Goal: Information Seeking & Learning: Learn about a topic

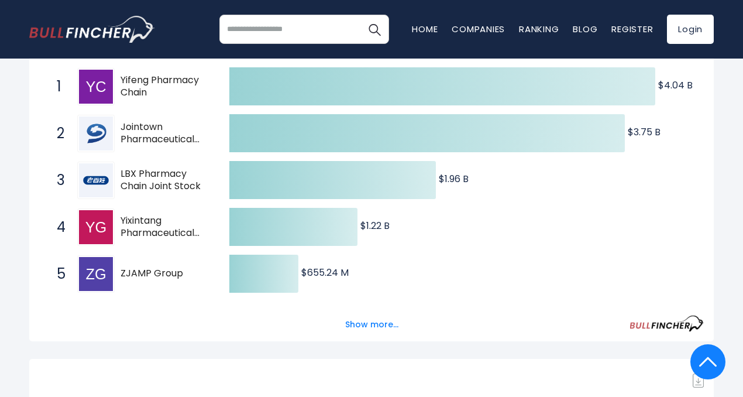
scroll to position [222, 0]
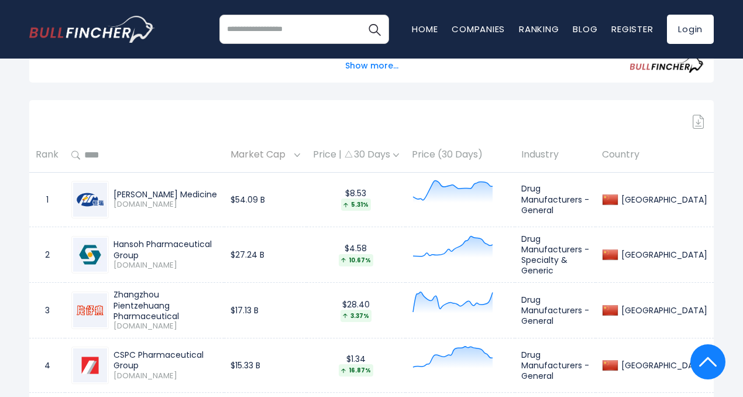
scroll to position [542, 0]
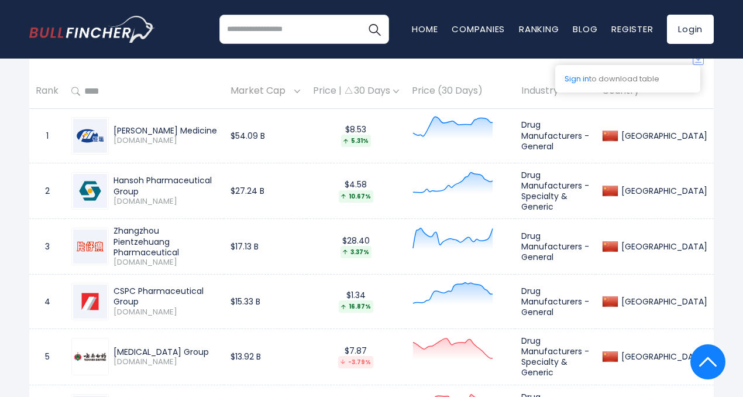
click at [700, 65] on img at bounding box center [699, 58] width 12 height 14
click at [698, 65] on img at bounding box center [699, 58] width 12 height 14
click at [691, 36] on link "Login" at bounding box center [690, 29] width 47 height 29
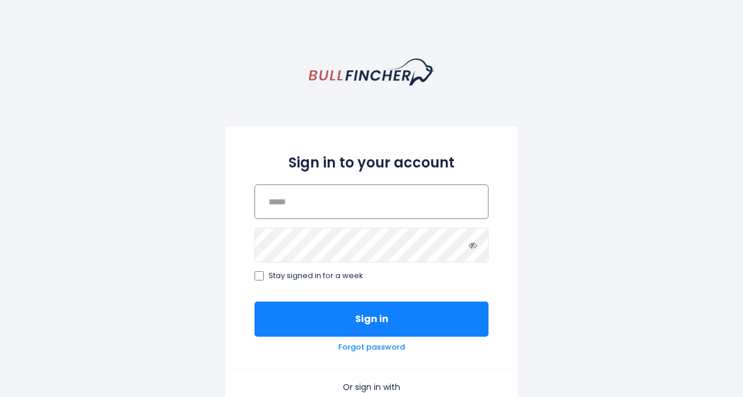
click at [323, 193] on input "email" at bounding box center [372, 201] width 234 height 35
type input "**********"
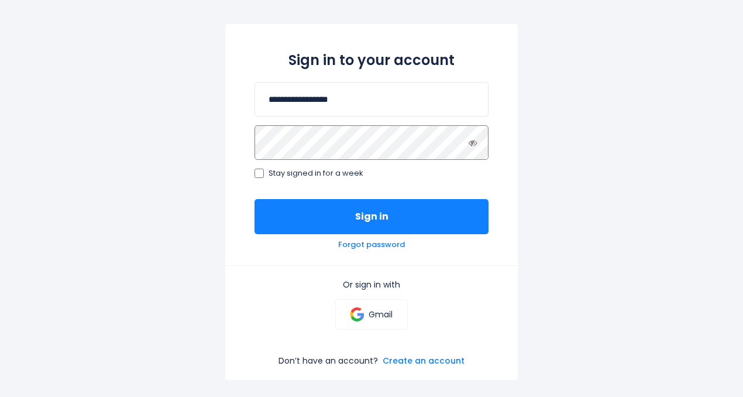
scroll to position [103, 0]
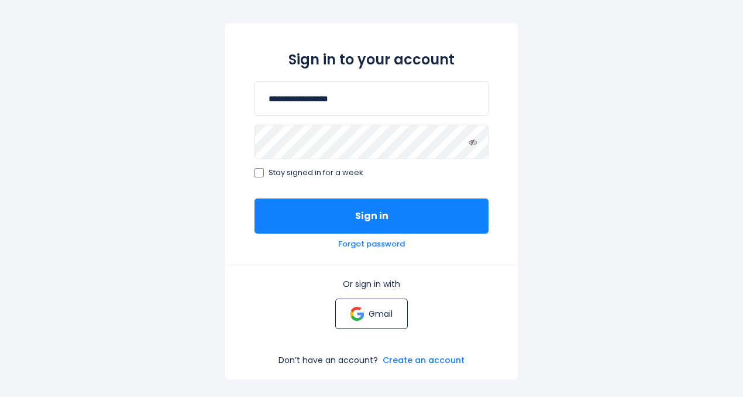
click at [383, 314] on p "Gmail" at bounding box center [381, 313] width 24 height 11
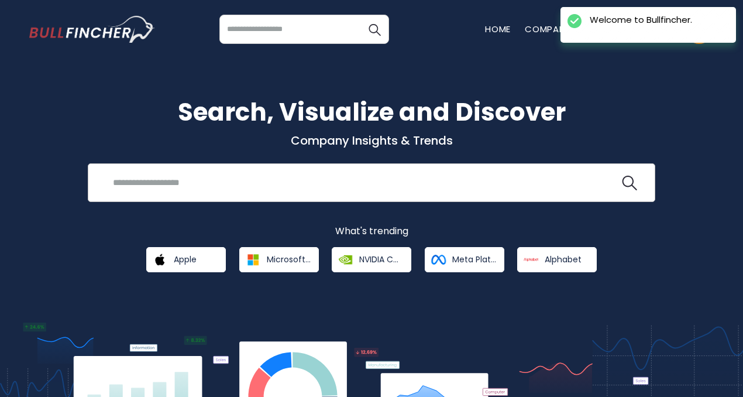
click at [232, 193] on input "search" at bounding box center [363, 182] width 514 height 22
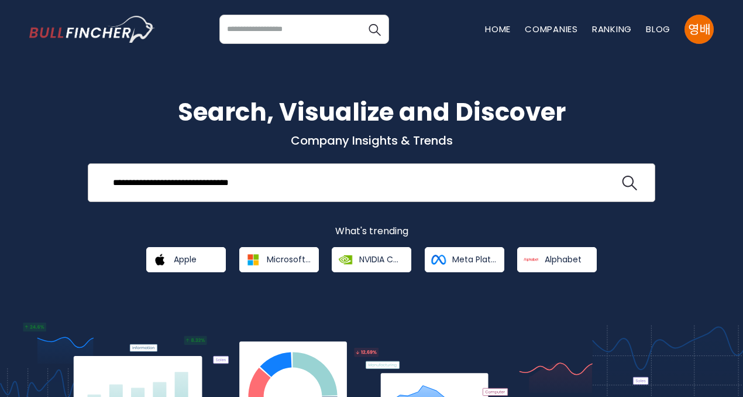
drag, startPoint x: 245, startPoint y: 181, endPoint x: 255, endPoint y: 188, distance: 11.8
click at [246, 182] on input "**********" at bounding box center [363, 182] width 514 height 22
click at [279, 187] on input "**********" at bounding box center [363, 182] width 514 height 22
type input "**********"
click at [622, 176] on button at bounding box center [629, 183] width 15 height 15
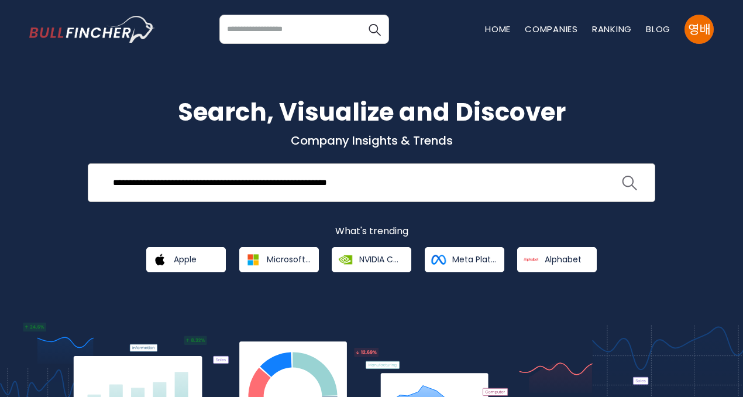
click at [626, 180] on img "search icon" at bounding box center [629, 183] width 15 height 15
click at [629, 183] on img "search icon" at bounding box center [629, 183] width 15 height 15
click at [359, 32] on input "search" at bounding box center [304, 29] width 170 height 29
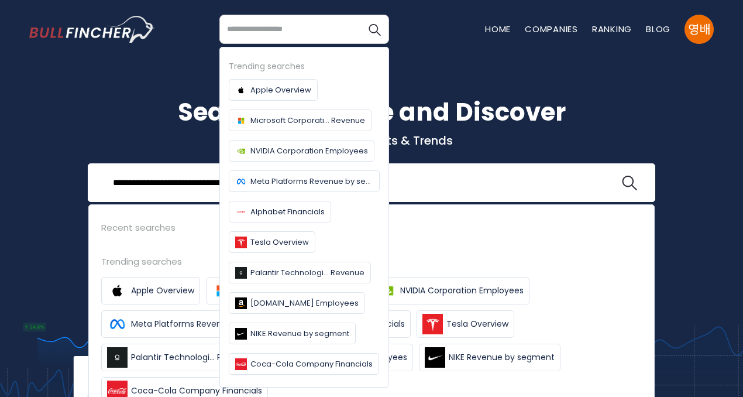
click at [448, 103] on h1 "Search, Visualize and Discover" at bounding box center [371, 112] width 685 height 37
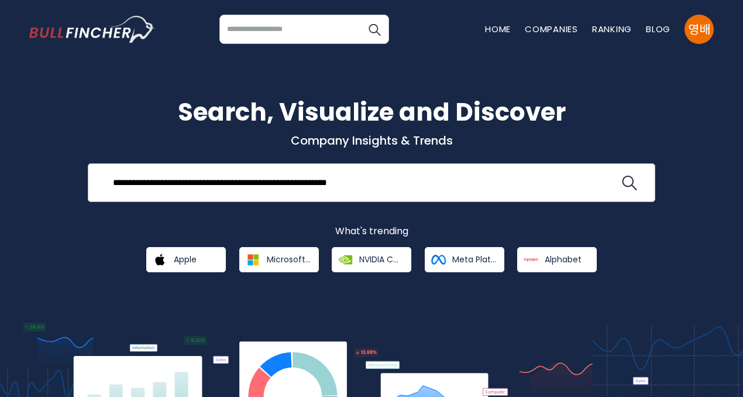
click at [112, 179] on input "**********" at bounding box center [363, 182] width 514 height 22
click at [413, 179] on input "**********" at bounding box center [363, 182] width 514 height 22
click at [622, 176] on button at bounding box center [629, 183] width 15 height 15
click at [605, 32] on link "Ranking" at bounding box center [612, 29] width 40 height 12
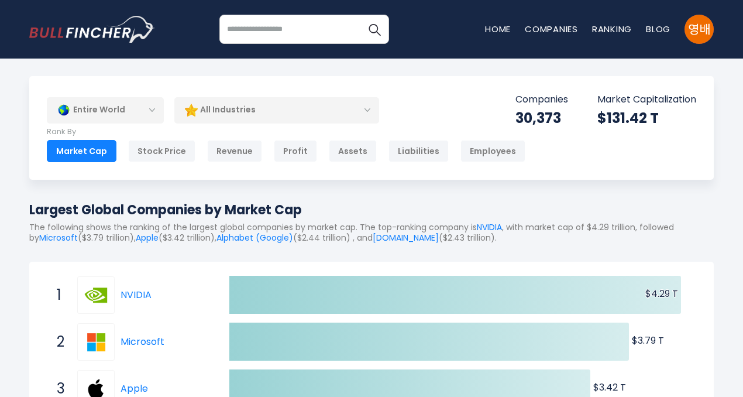
click at [154, 111] on div "Entire World" at bounding box center [105, 110] width 117 height 27
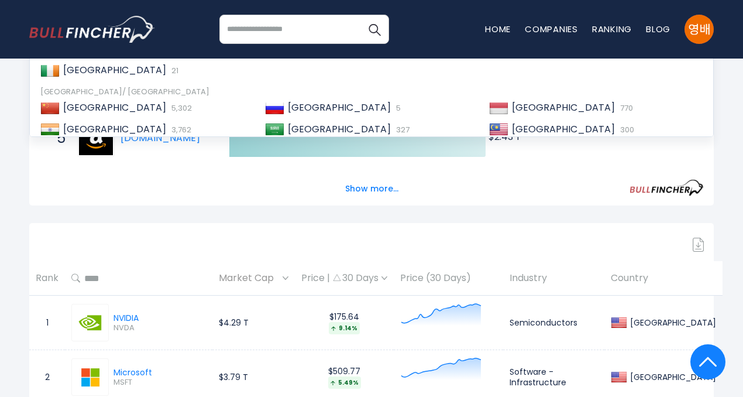
scroll to position [307, 0]
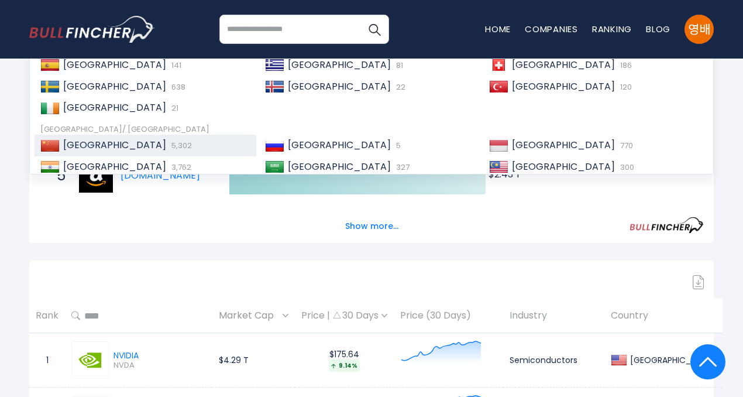
click at [169, 143] on span "5,302" at bounding box center [180, 145] width 23 height 11
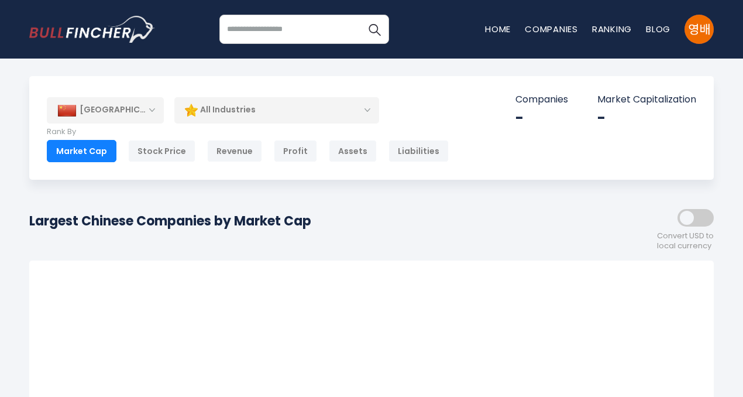
click at [369, 111] on div "All Industries" at bounding box center [276, 110] width 205 height 27
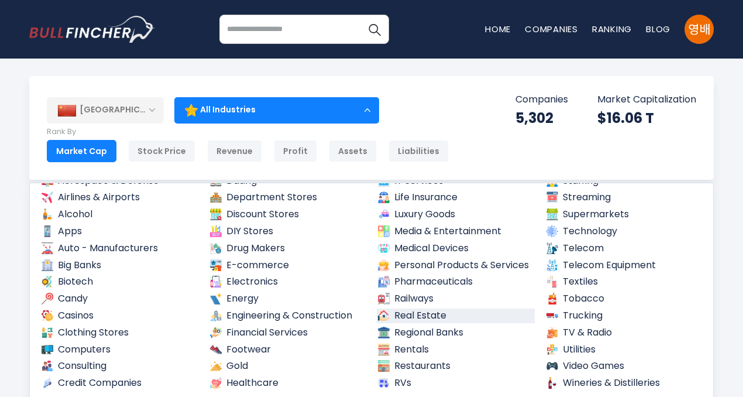
scroll to position [61, 0]
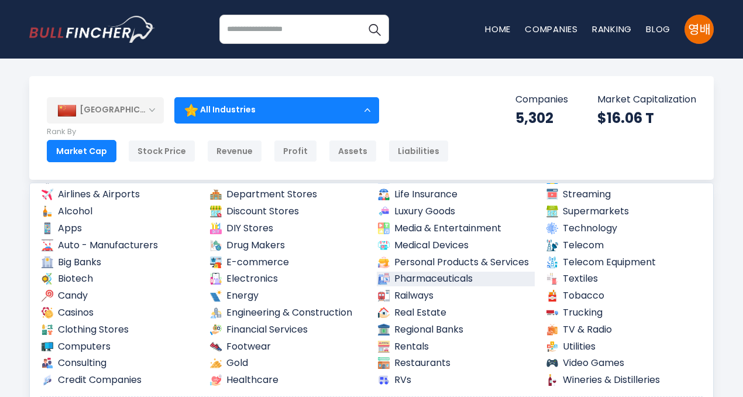
click at [414, 281] on link "Pharmaceuticals" at bounding box center [456, 279] width 158 height 15
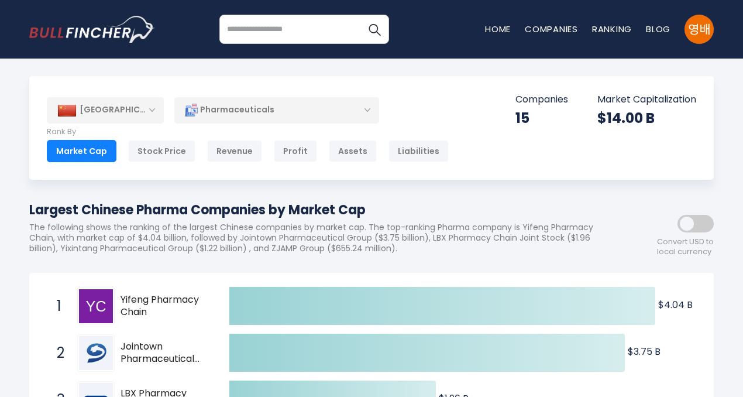
click at [368, 109] on div "Pharmaceuticals" at bounding box center [276, 110] width 205 height 27
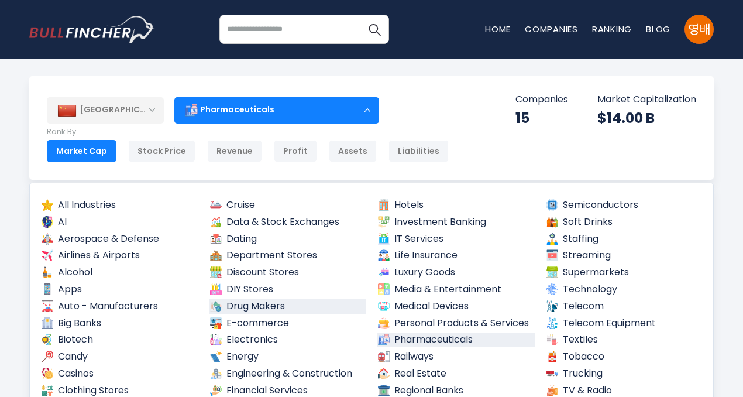
click at [247, 305] on link "Drug Makers" at bounding box center [288, 306] width 158 height 15
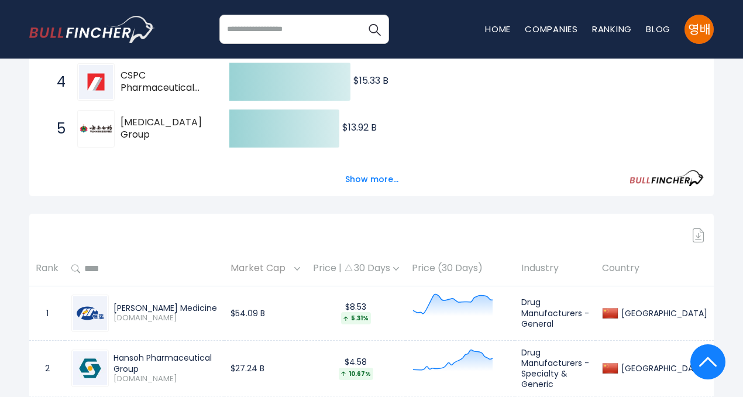
scroll to position [392, 0]
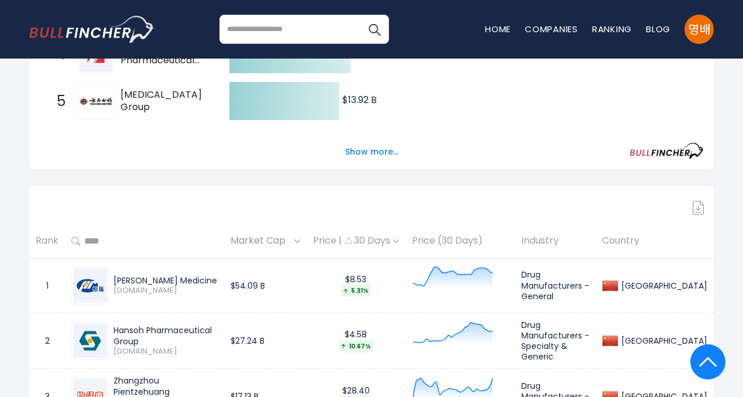
click at [699, 215] on img at bounding box center [699, 208] width 12 height 14
click at [696, 215] on img at bounding box center [699, 208] width 12 height 14
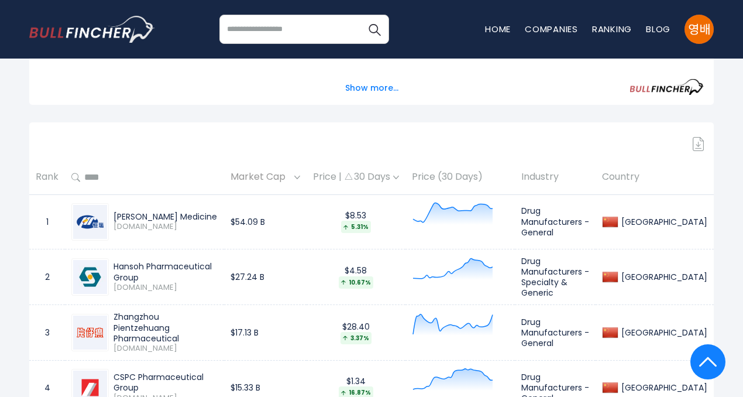
scroll to position [356, 0]
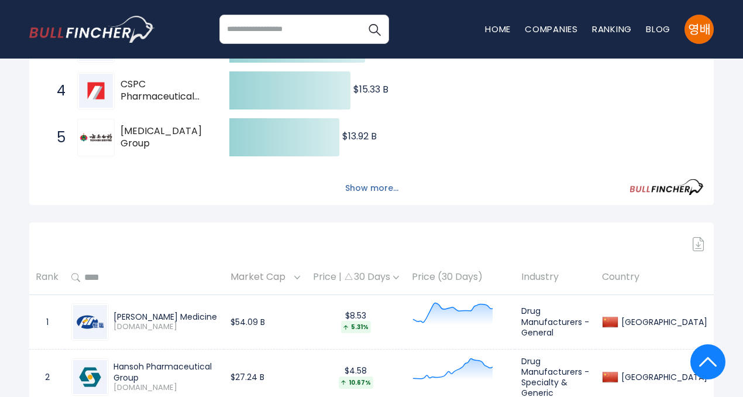
click at [364, 198] on button "Show more..." at bounding box center [371, 187] width 67 height 19
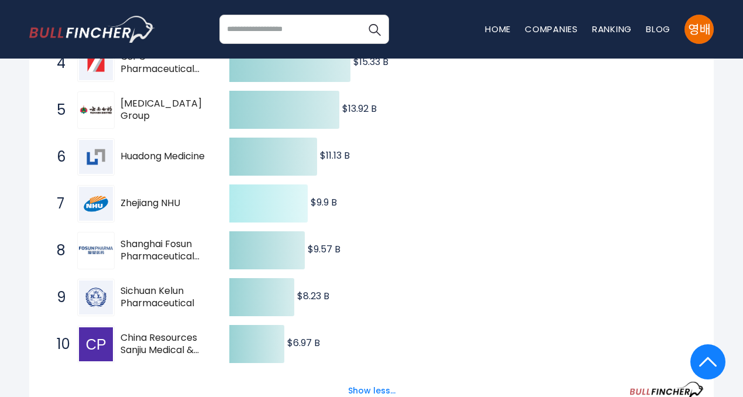
scroll to position [384, 0]
click at [610, 30] on link "Ranking" at bounding box center [612, 29] width 40 height 12
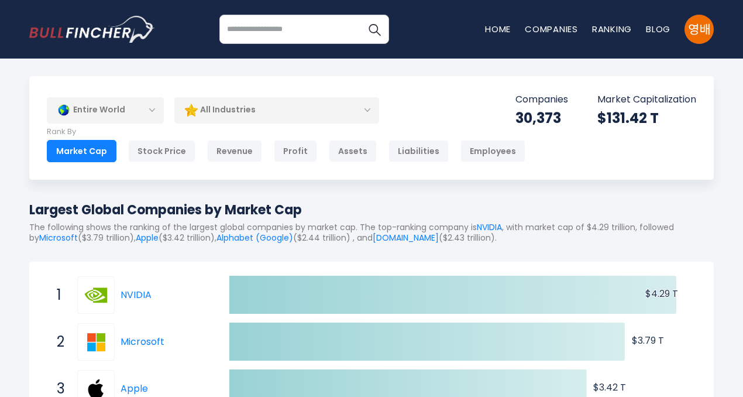
click at [152, 114] on div "Entire World" at bounding box center [105, 110] width 117 height 27
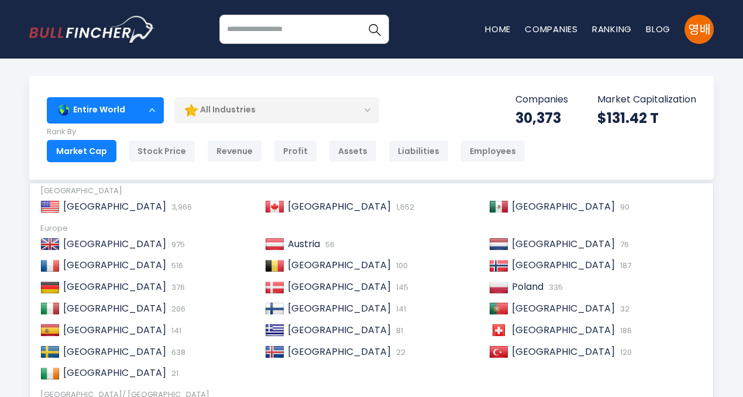
scroll to position [82, 0]
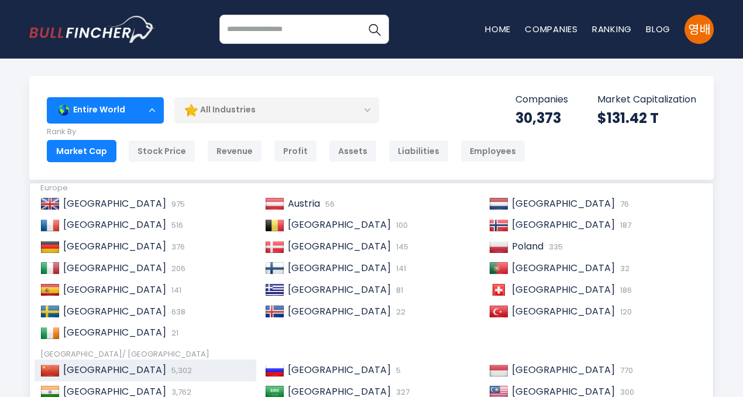
click at [169, 367] on span "5,302" at bounding box center [180, 370] width 23 height 11
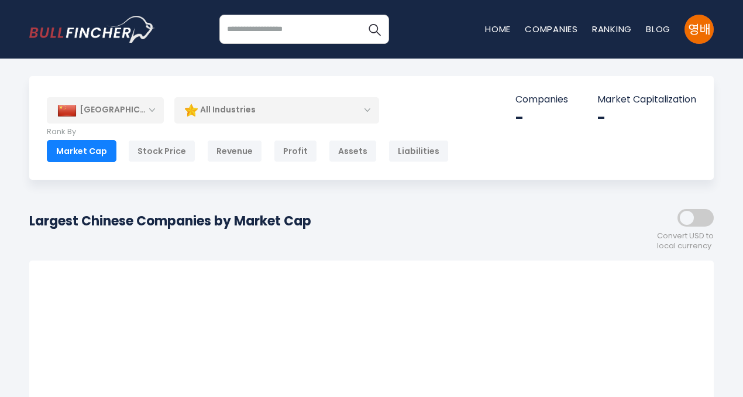
click at [369, 110] on div "All Industries" at bounding box center [276, 110] width 205 height 27
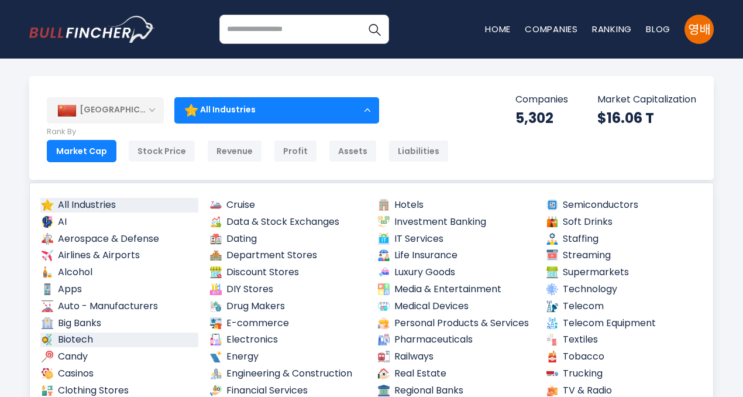
click at [91, 339] on link "Biotech" at bounding box center [119, 339] width 158 height 15
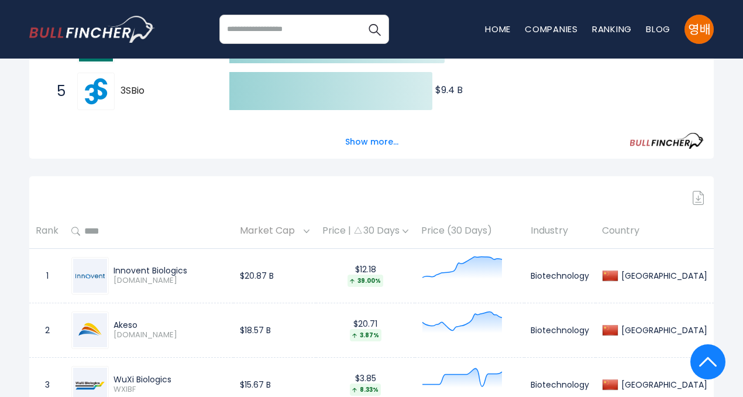
scroll to position [408, 0]
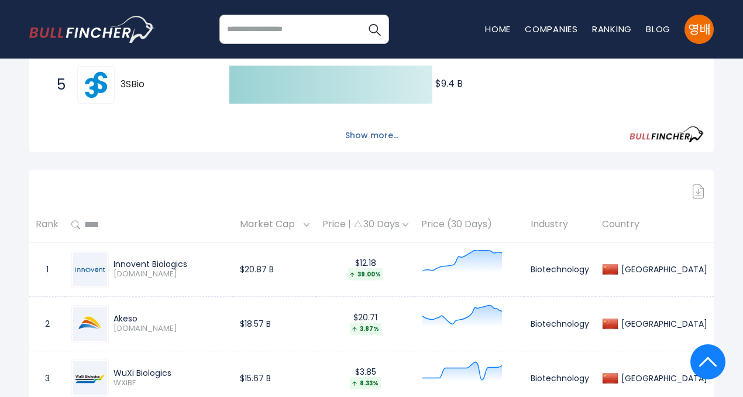
click at [373, 142] on button "Show more..." at bounding box center [371, 135] width 67 height 19
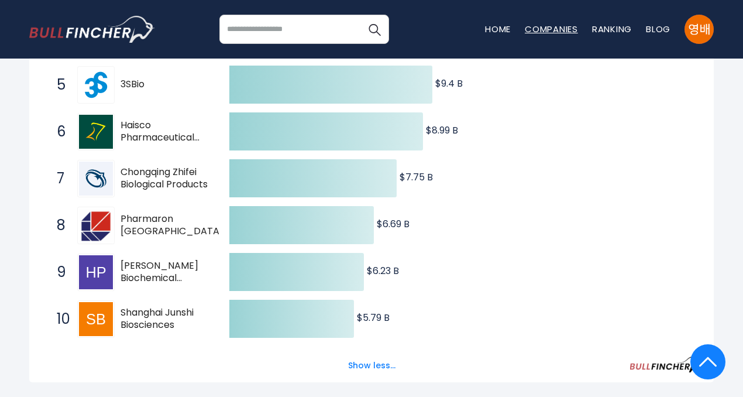
scroll to position [409, 0]
click at [622, 30] on link "Ranking" at bounding box center [612, 29] width 40 height 12
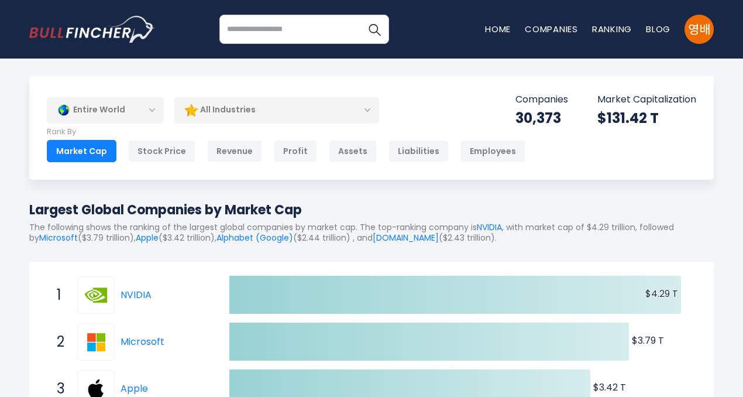
click at [151, 111] on div "Entire World" at bounding box center [105, 110] width 117 height 27
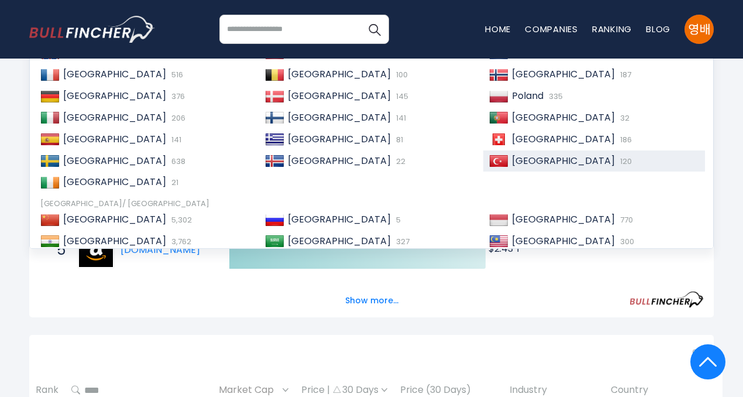
scroll to position [242, 0]
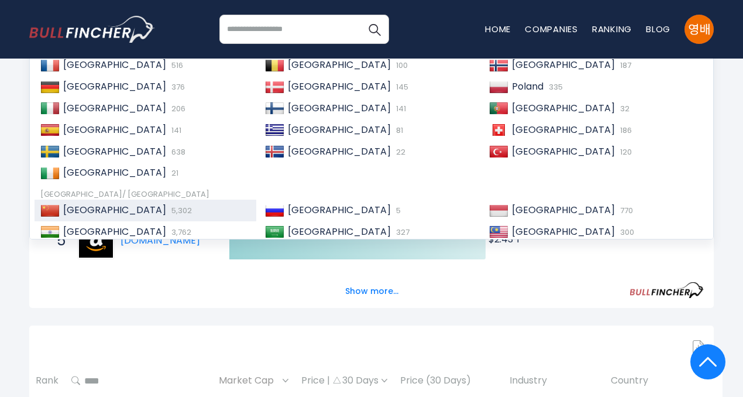
click at [71, 209] on span "[GEOGRAPHIC_DATA]" at bounding box center [114, 209] width 103 height 13
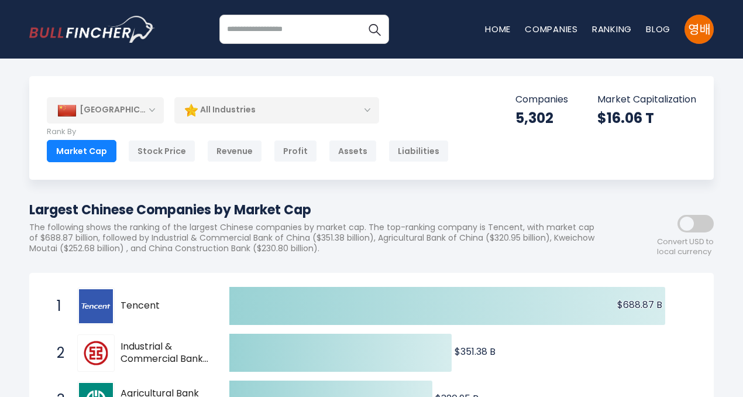
click at [369, 108] on div "All Industries" at bounding box center [276, 110] width 205 height 27
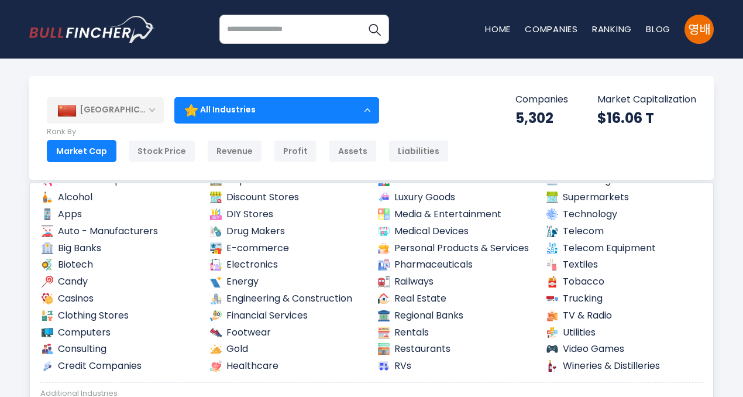
scroll to position [70, 0]
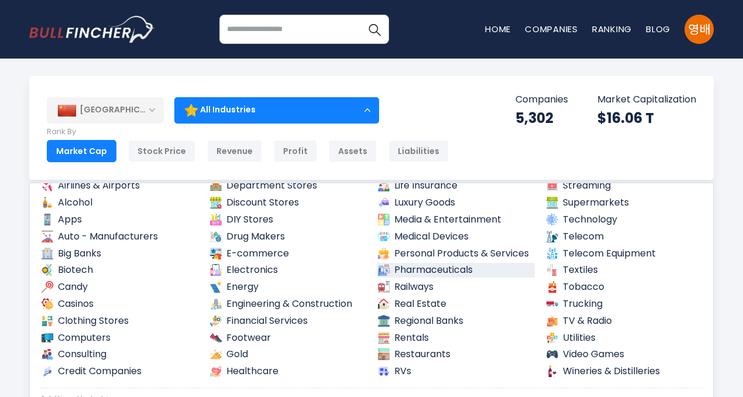
click at [431, 267] on link "Pharmaceuticals" at bounding box center [456, 270] width 158 height 15
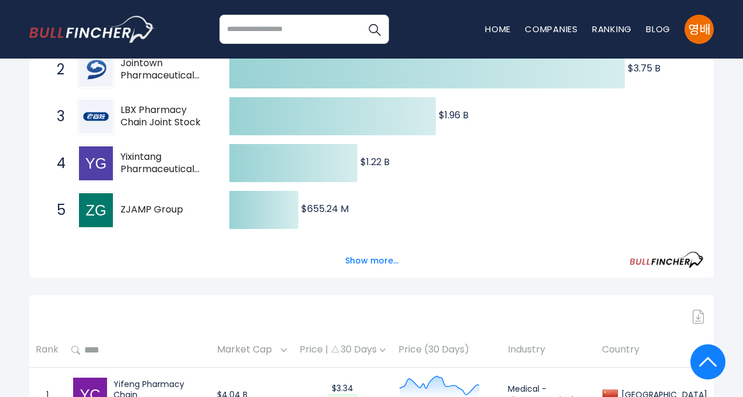
scroll to position [312, 0]
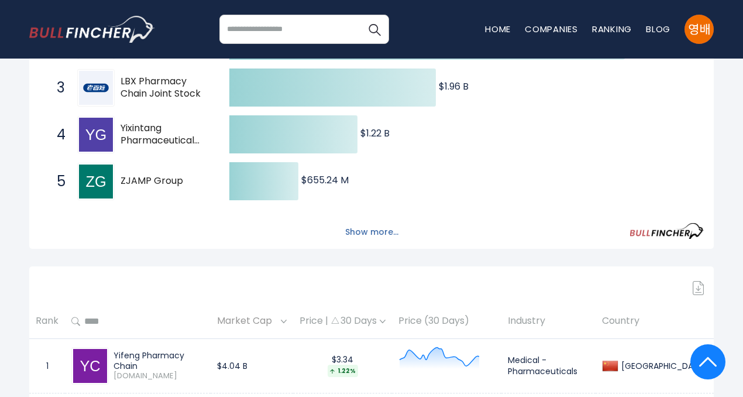
click at [373, 242] on button "Show more..." at bounding box center [371, 231] width 67 height 19
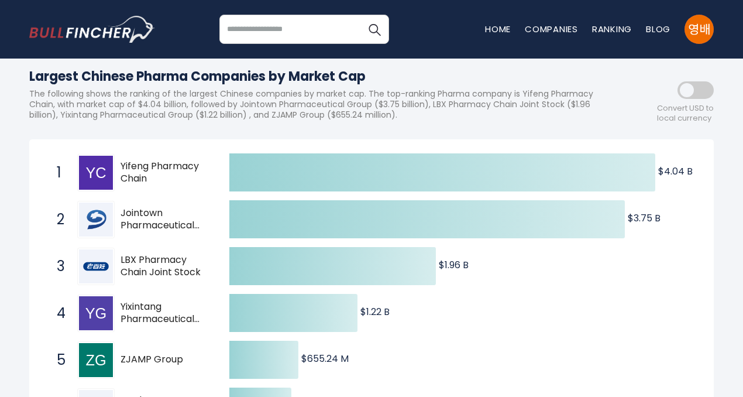
scroll to position [134, 0]
